Goal: Transaction & Acquisition: Purchase product/service

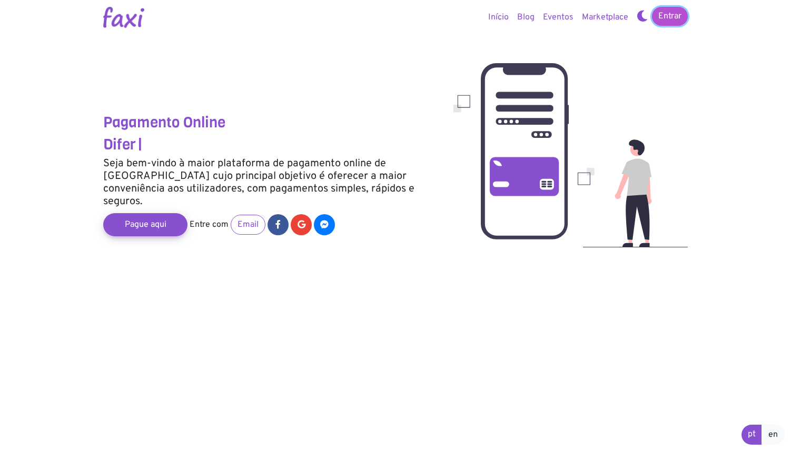
click at [675, 16] on link "Entrar" at bounding box center [670, 16] width 36 height 19
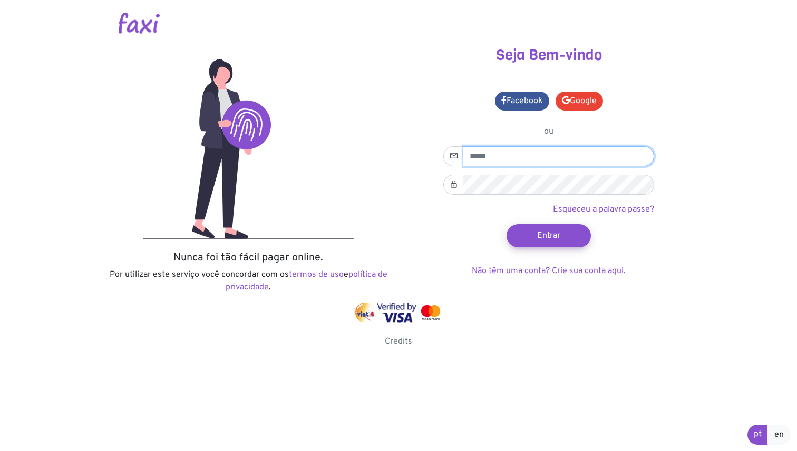
click at [519, 165] on input "email" at bounding box center [558, 156] width 191 height 20
click at [581, 98] on link "Google" at bounding box center [578, 101] width 47 height 19
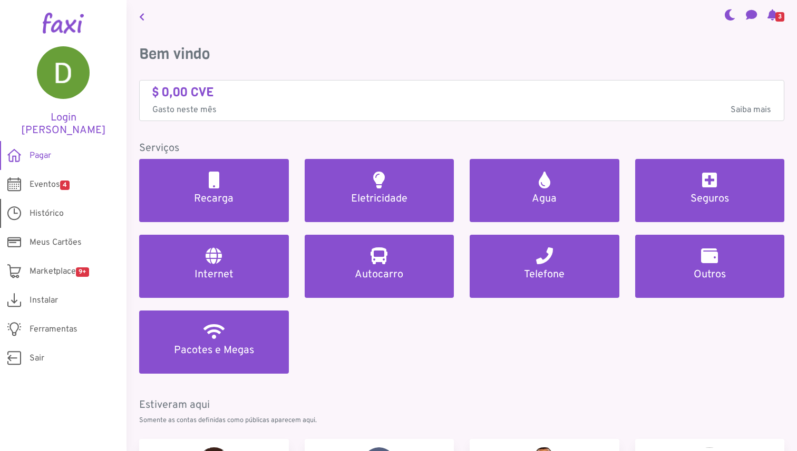
click at [57, 208] on span "Histórico" at bounding box center [47, 214] width 34 height 13
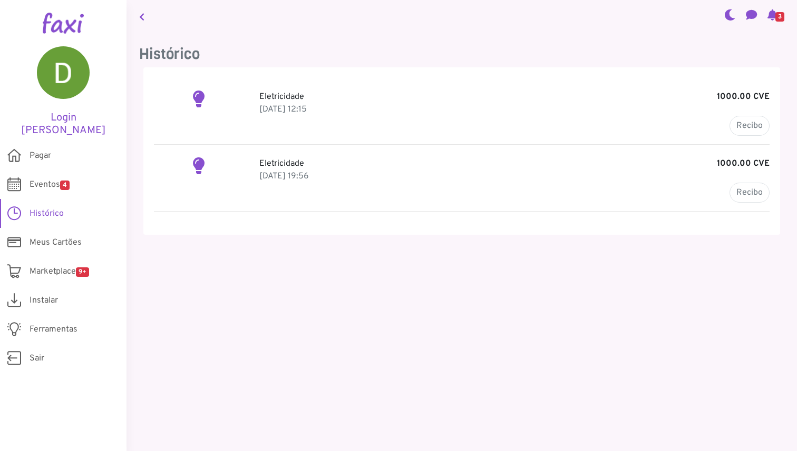
click at [620, 103] on p "[DATE] 12:15" at bounding box center [514, 109] width 510 height 13
click at [742, 131] on link "Recibo" at bounding box center [749, 126] width 40 height 20
click at [751, 199] on link "Recibo" at bounding box center [749, 193] width 40 height 20
click at [63, 143] on link "Pagar" at bounding box center [63, 155] width 126 height 29
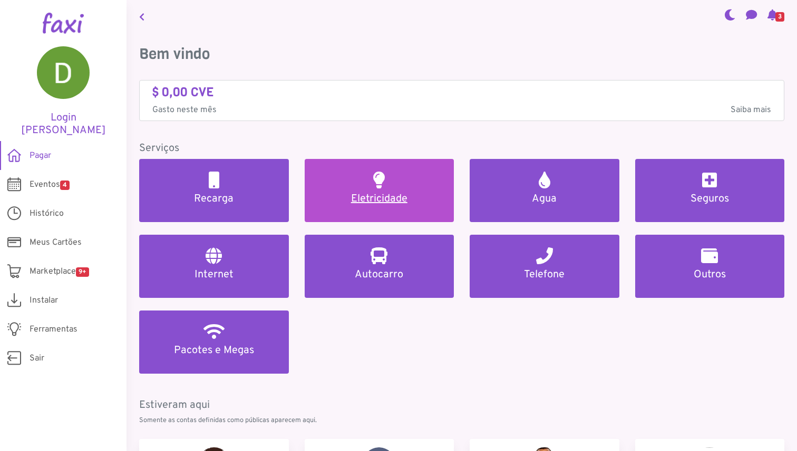
click at [384, 216] on link "Eletricidade" at bounding box center [380, 190] width 150 height 63
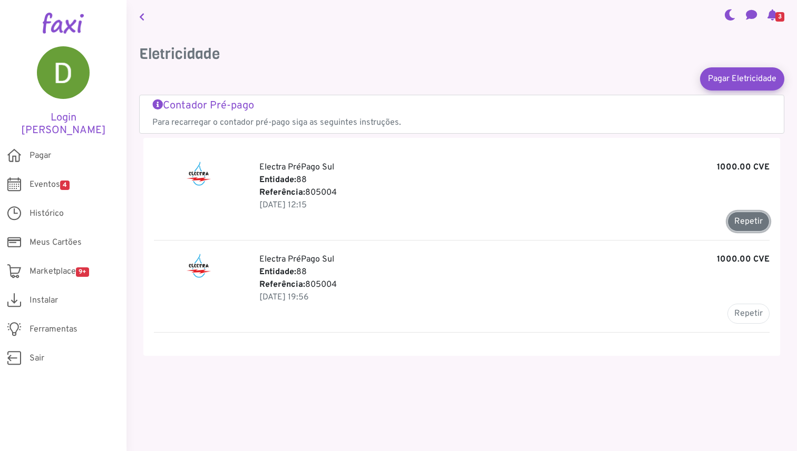
click at [741, 221] on button "Repetir" at bounding box center [748, 222] width 42 height 20
type input "******"
type input "*******"
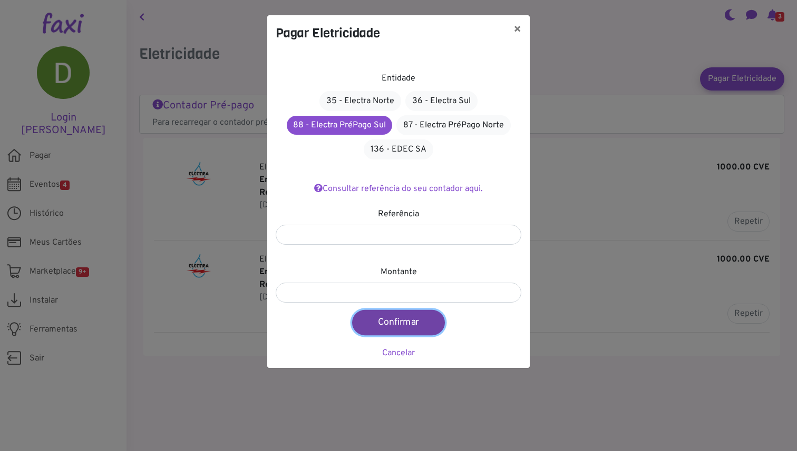
click at [389, 324] on button "Confirmar" at bounding box center [398, 322] width 93 height 25
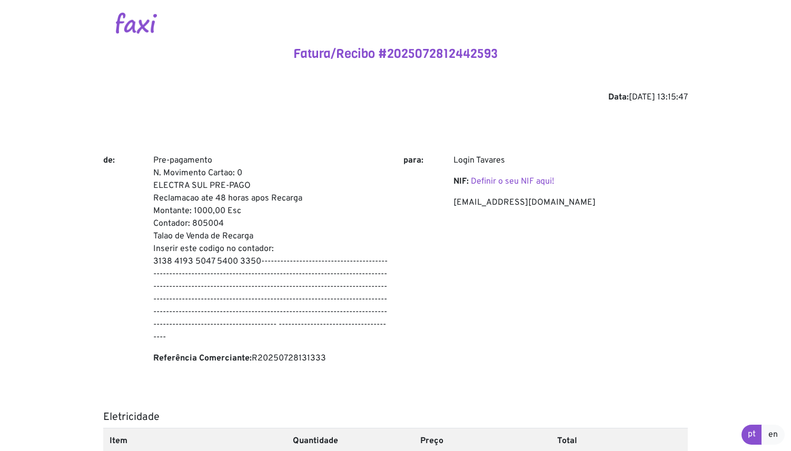
click at [214, 220] on p "Pre-pagamento N. Movimento Cartao: 0 ELECTRA SUL PRE-PAGO Reclamacao ate 48 hor…" at bounding box center [270, 249] width 234 height 190
copy p "805004"
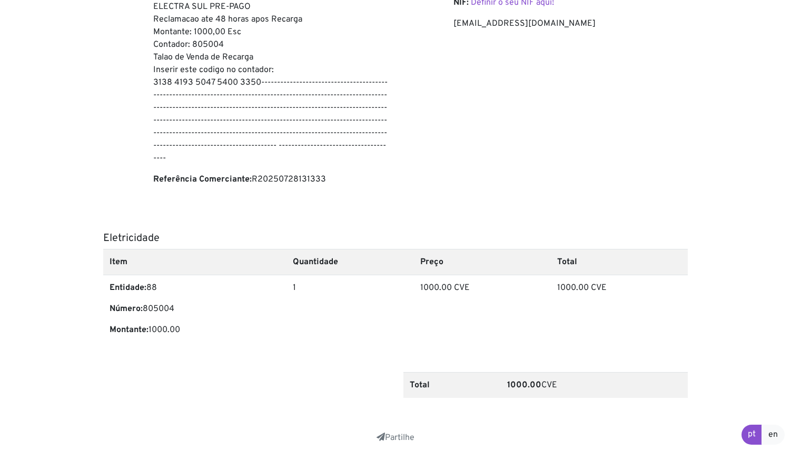
scroll to position [54, 0]
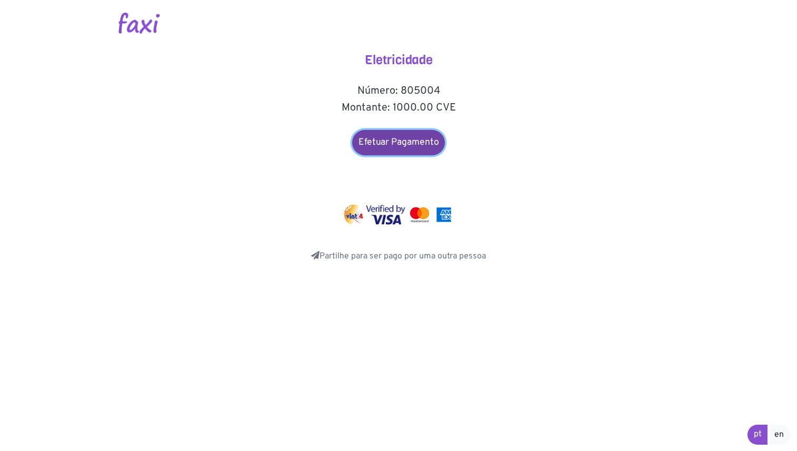
click at [408, 144] on link "Efetuar Pagamento" at bounding box center [398, 142] width 93 height 25
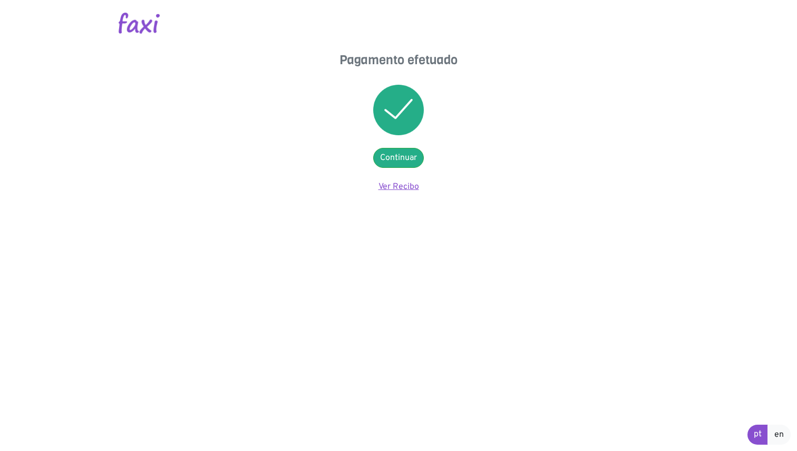
click at [400, 187] on link "Ver Recibo" at bounding box center [398, 187] width 41 height 11
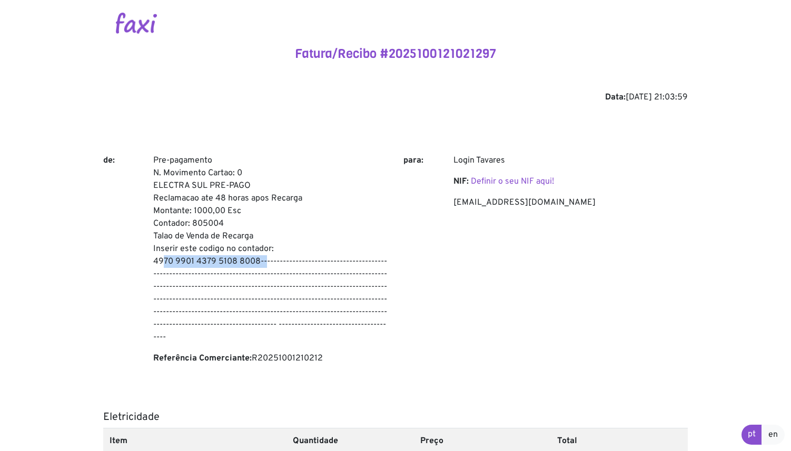
drag, startPoint x: 155, startPoint y: 262, endPoint x: 257, endPoint y: 258, distance: 101.2
click at [257, 258] on p "Pre-pagamento N. Movimento Cartao: 0 ELECTRA SUL PRE-PAGO Reclamacao ate 48 hor…" at bounding box center [270, 249] width 234 height 190
copy p "4970 9901 4379 5108 8008"
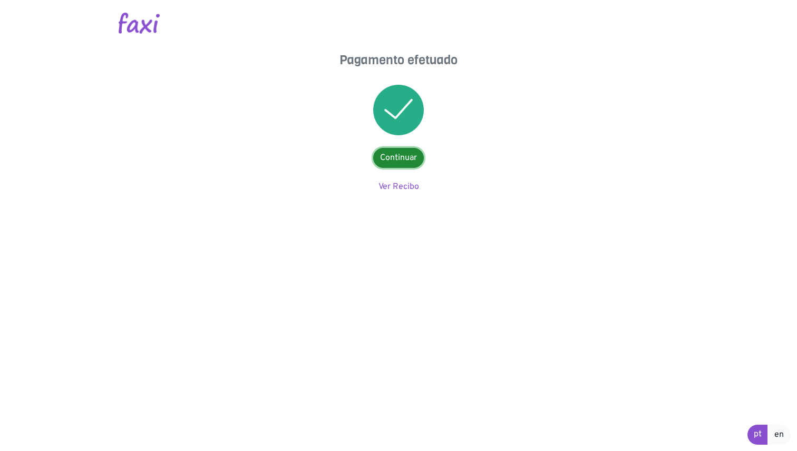
click at [396, 160] on link "Continuar" at bounding box center [398, 158] width 51 height 20
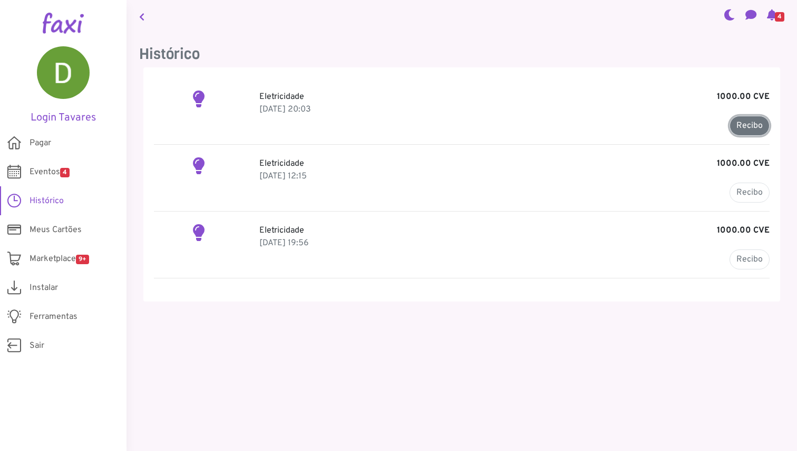
click at [751, 120] on link "Recibo" at bounding box center [749, 126] width 40 height 20
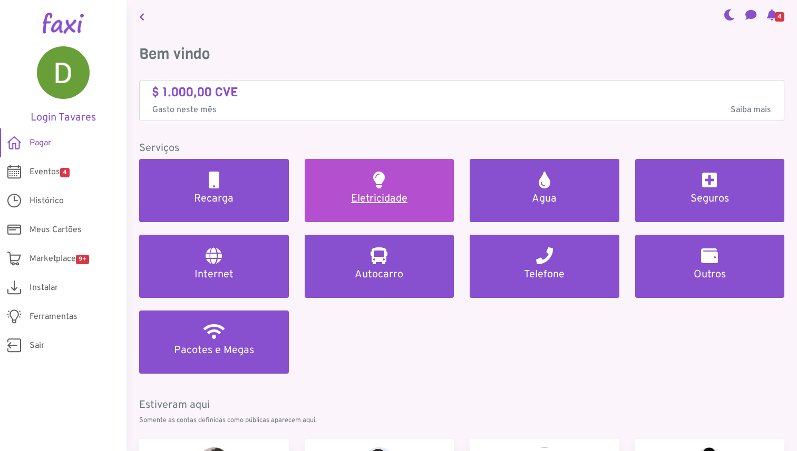
click at [357, 199] on h5 "Eletricidade" at bounding box center [379, 199] width 124 height 13
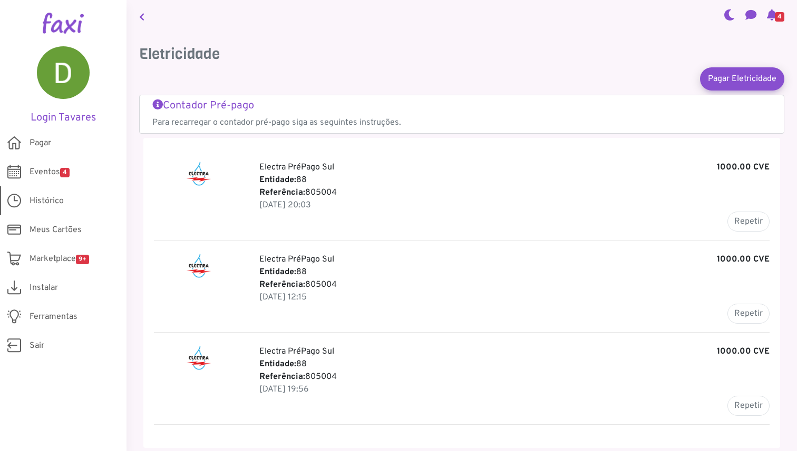
click at [64, 195] on link "Histórico" at bounding box center [63, 200] width 126 height 29
